Goal: Task Accomplishment & Management: Use online tool/utility

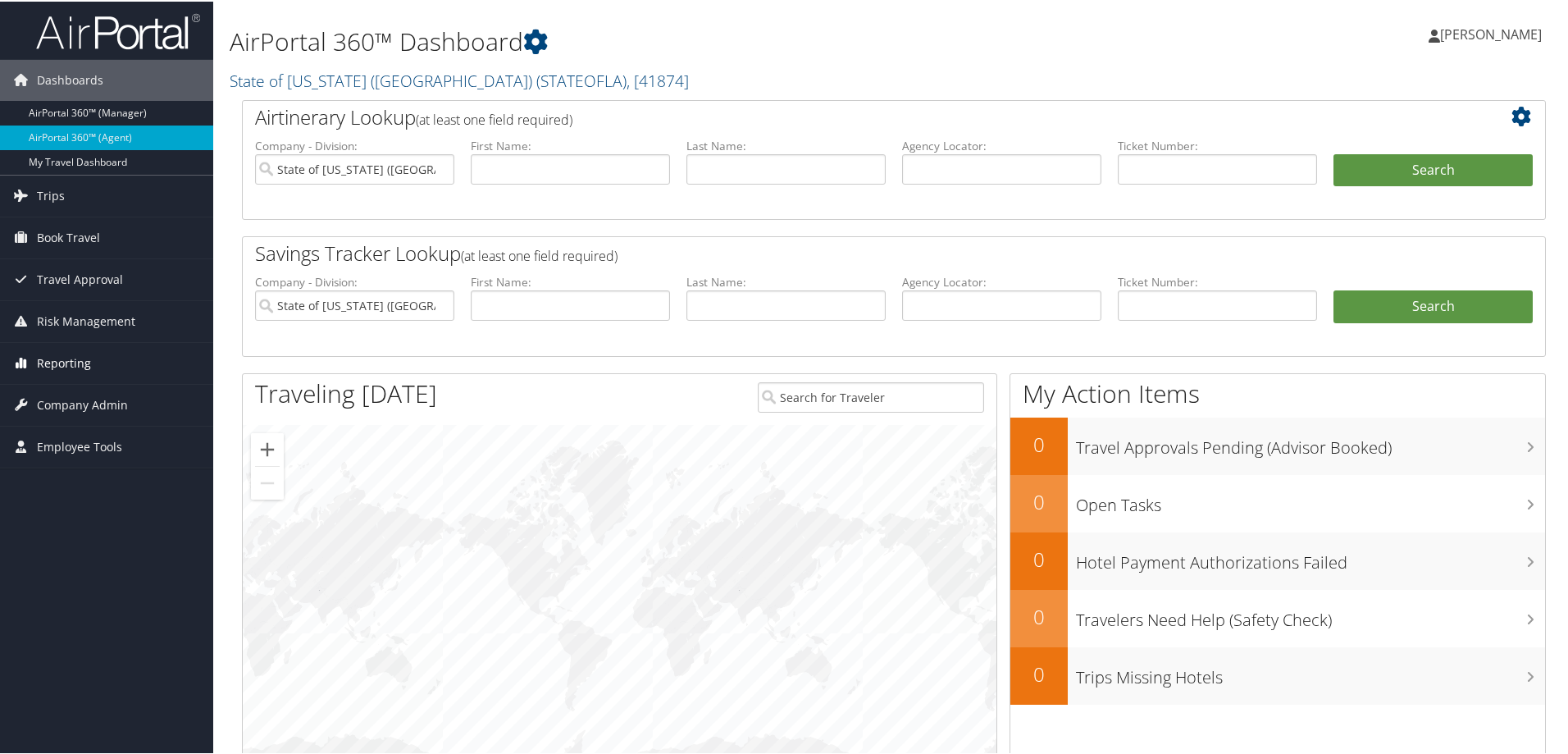
click at [66, 355] on span "Reporting" at bounding box center [64, 362] width 54 height 41
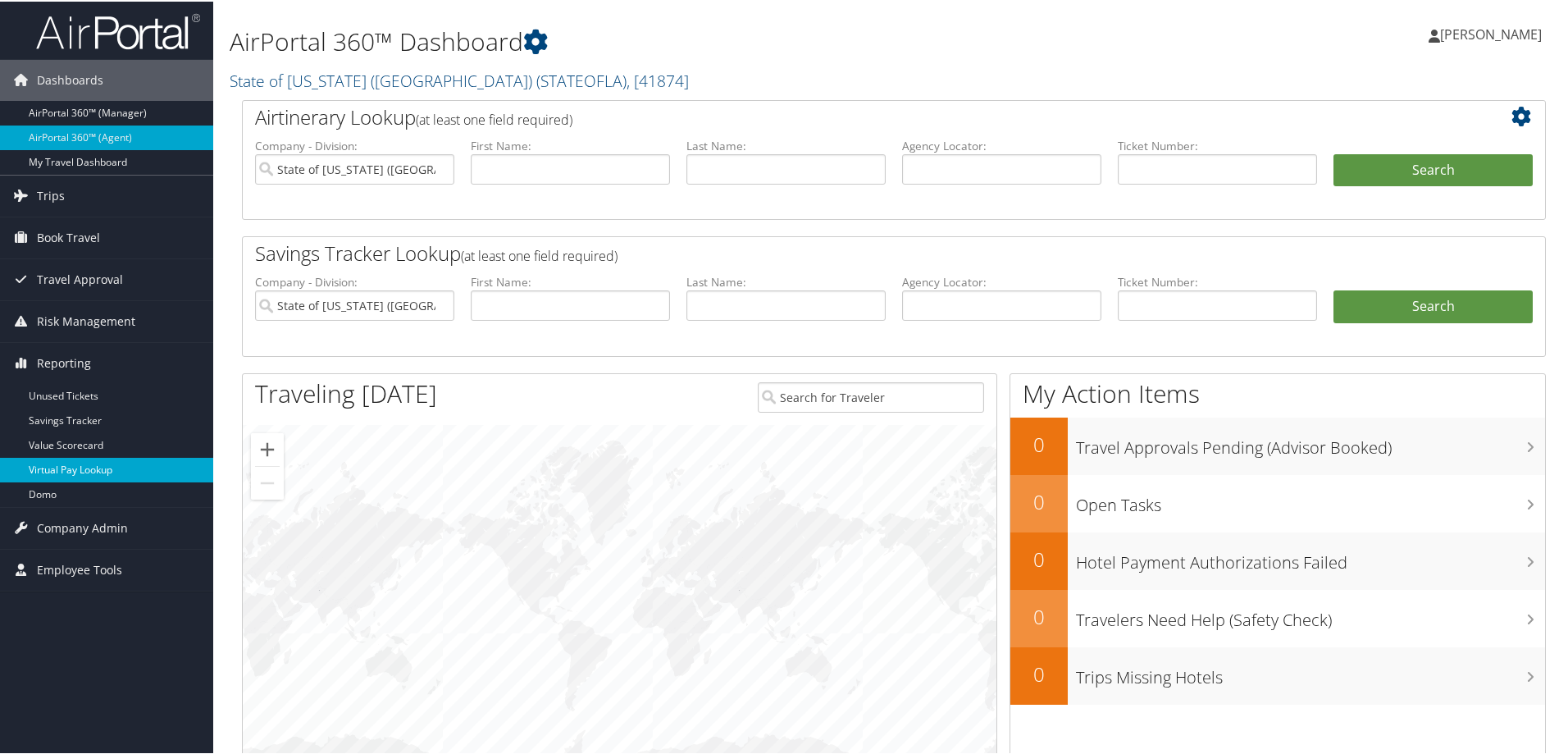
click at [82, 469] on link "Virtual Pay Lookup" at bounding box center [106, 468] width 213 height 24
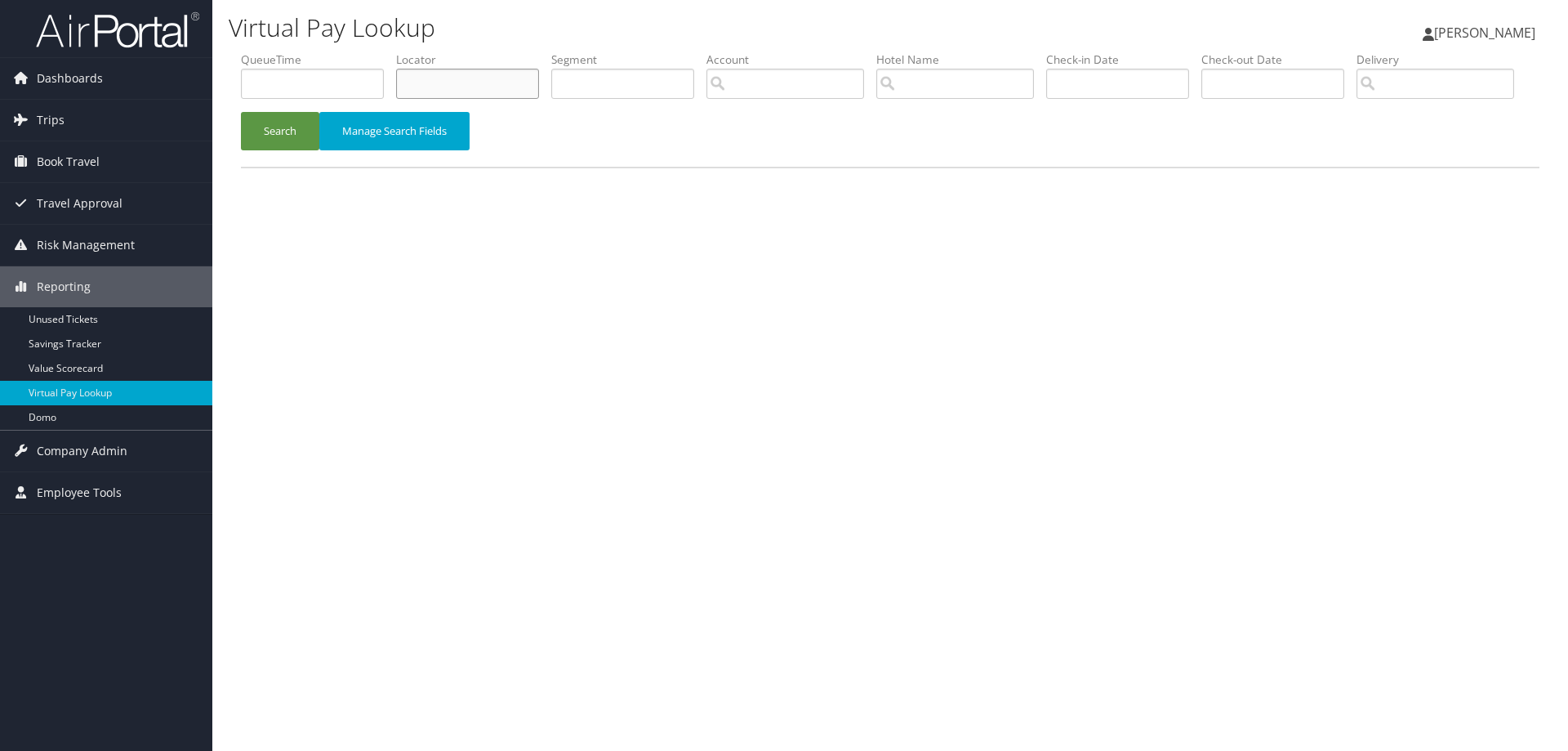
click at [478, 85] on input "text" at bounding box center [468, 84] width 143 height 31
paste input "DJFPLQ"
type input "DJFPLQ"
click at [258, 150] on button "Search" at bounding box center [280, 131] width 78 height 38
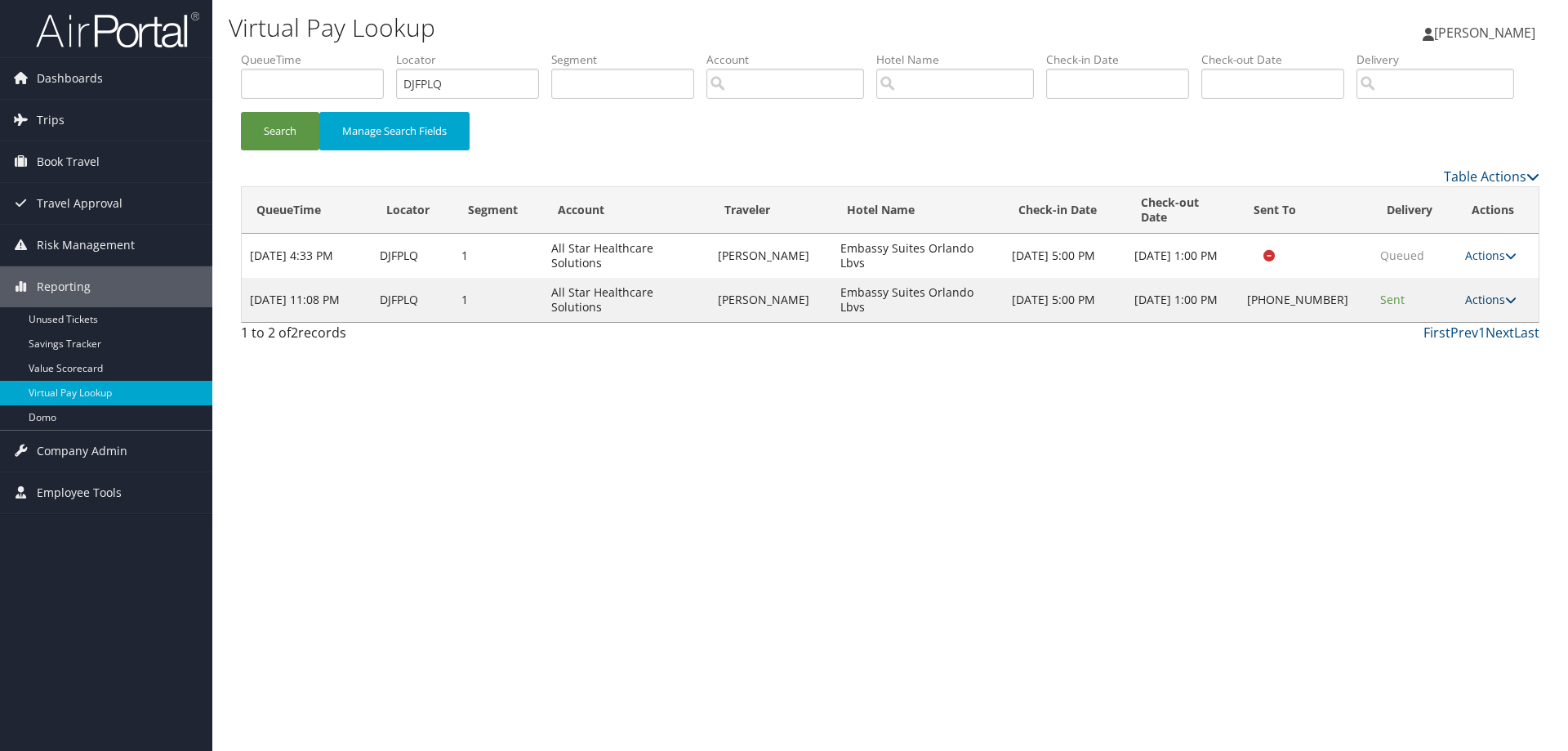
click at [1508, 305] on icon at bounding box center [1510, 300] width 11 height 11
click at [1402, 351] on link "Logs" at bounding box center [1439, 337] width 140 height 28
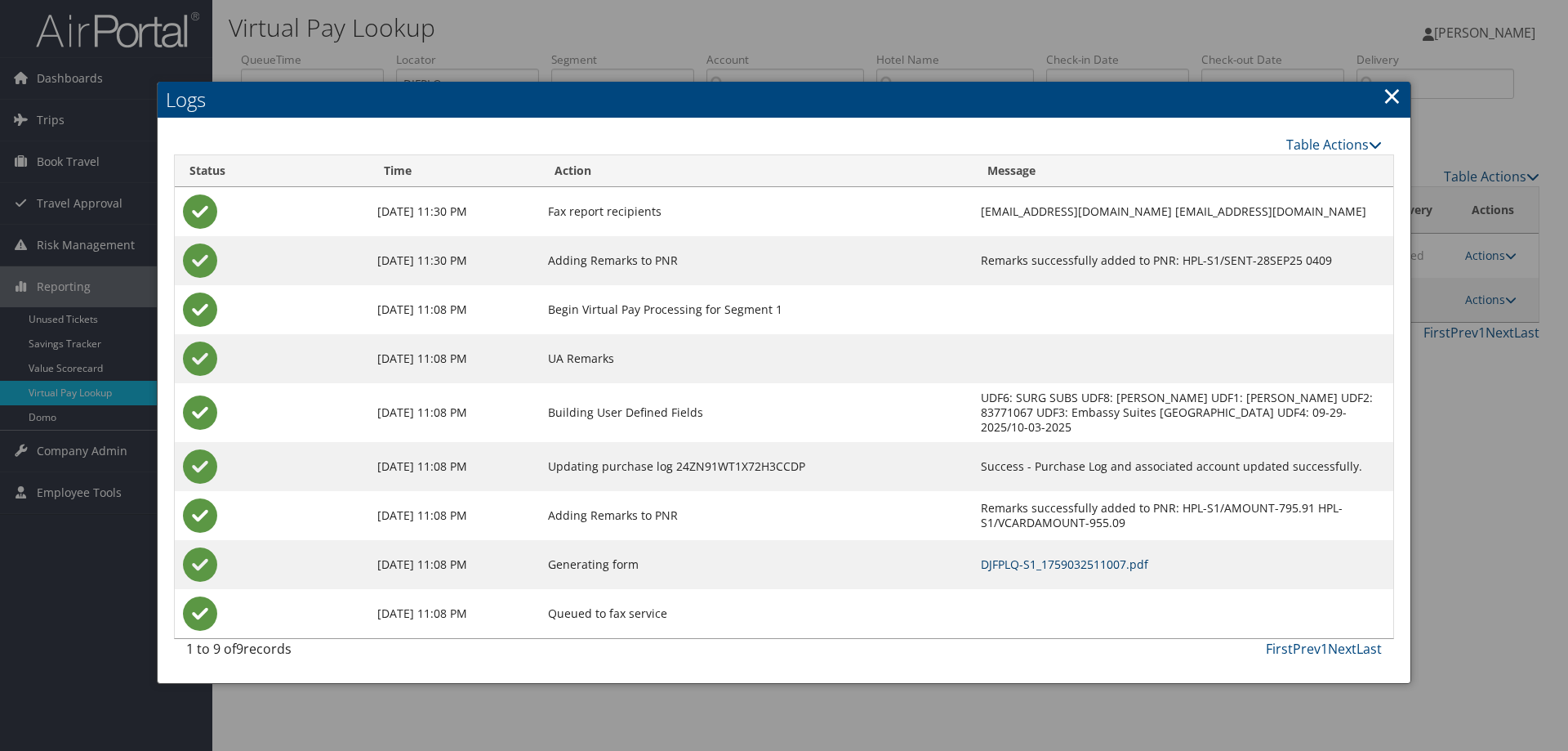
click at [1005, 556] on link "DJFPLQ-S1_1759032511007.pdf" at bounding box center [1064, 563] width 167 height 16
